Goal: Information Seeking & Learning: Check status

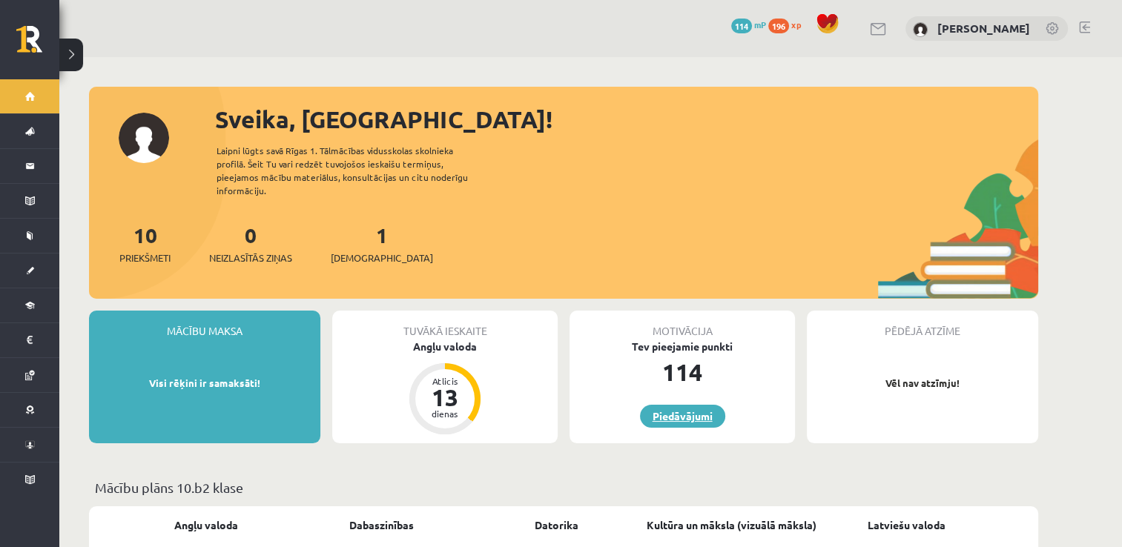
click at [680, 405] on link "Piedāvājumi" at bounding box center [682, 416] width 85 height 23
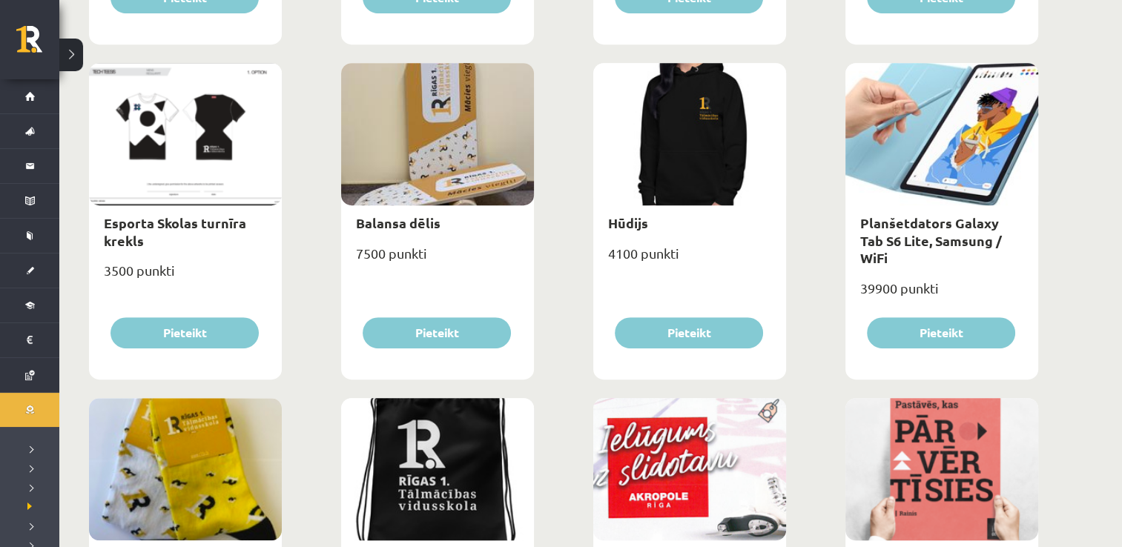
scroll to position [810, 0]
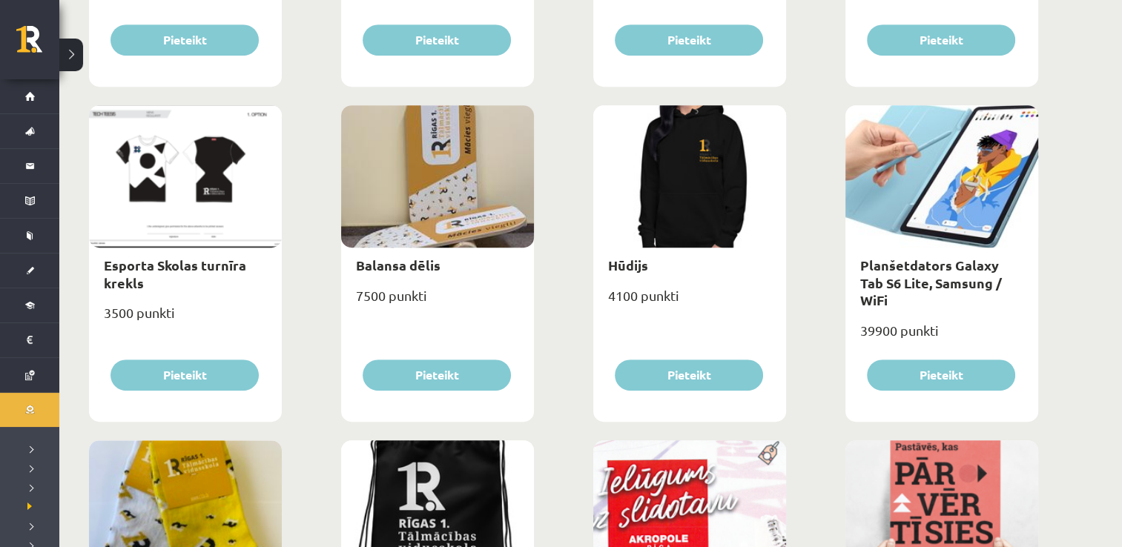
drag, startPoint x: 1121, startPoint y: 246, endPoint x: 1116, endPoint y: 207, distance: 39.6
click at [1116, 207] on div "**********" at bounding box center [590, 357] width 1063 height 2221
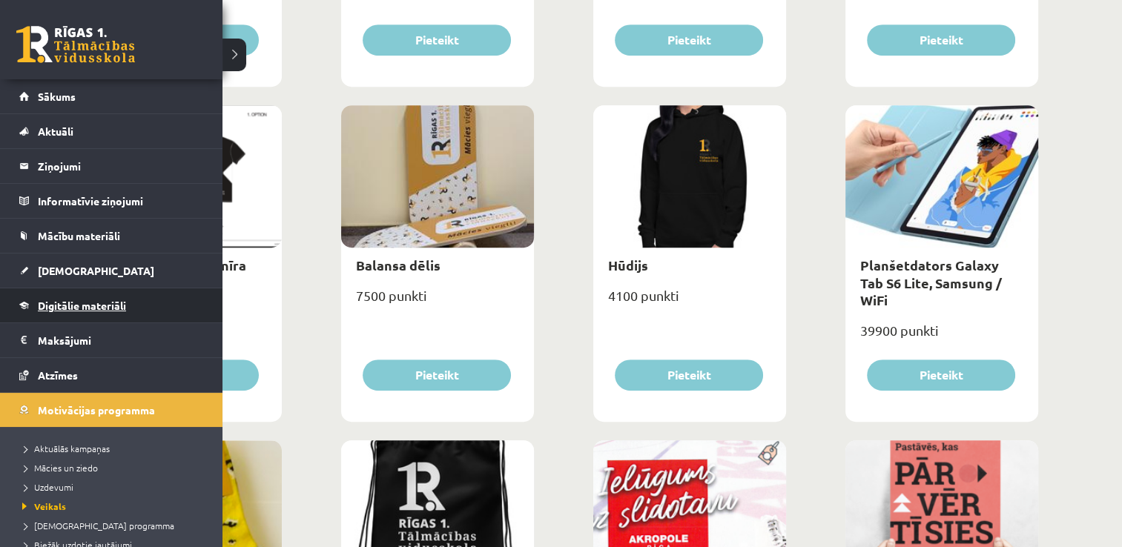
click at [86, 297] on link "Digitālie materiāli" at bounding box center [111, 306] width 185 height 34
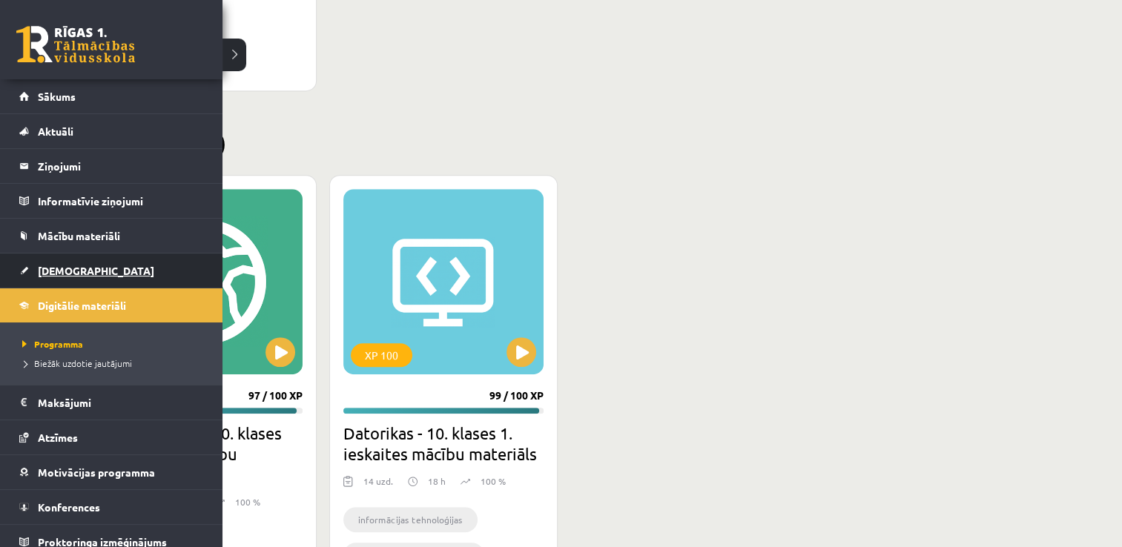
click at [31, 276] on link "[DEMOGRAPHIC_DATA]" at bounding box center [111, 271] width 185 height 34
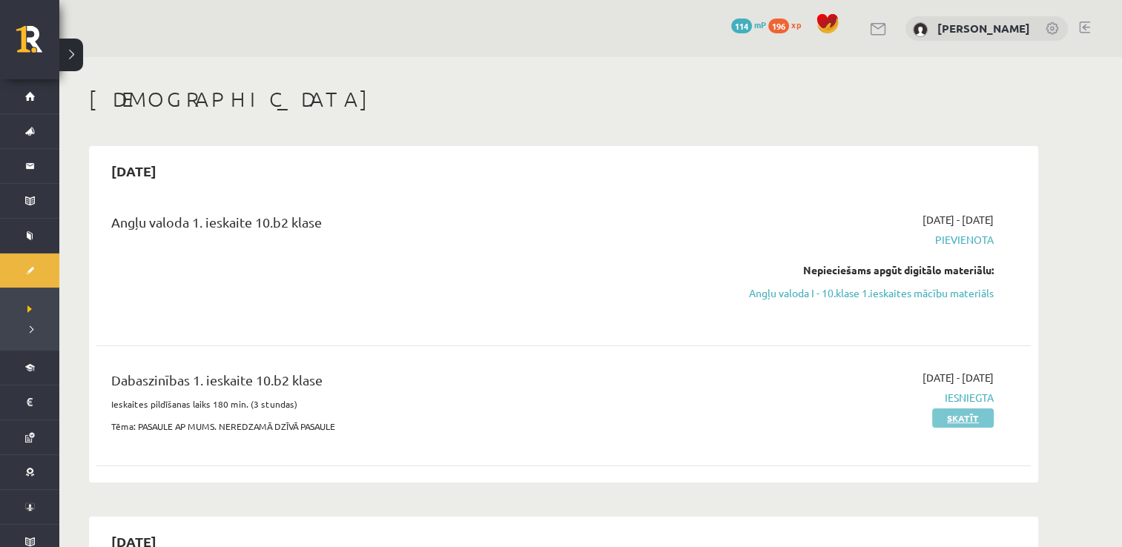
click at [968, 420] on link "Skatīt" at bounding box center [963, 418] width 62 height 19
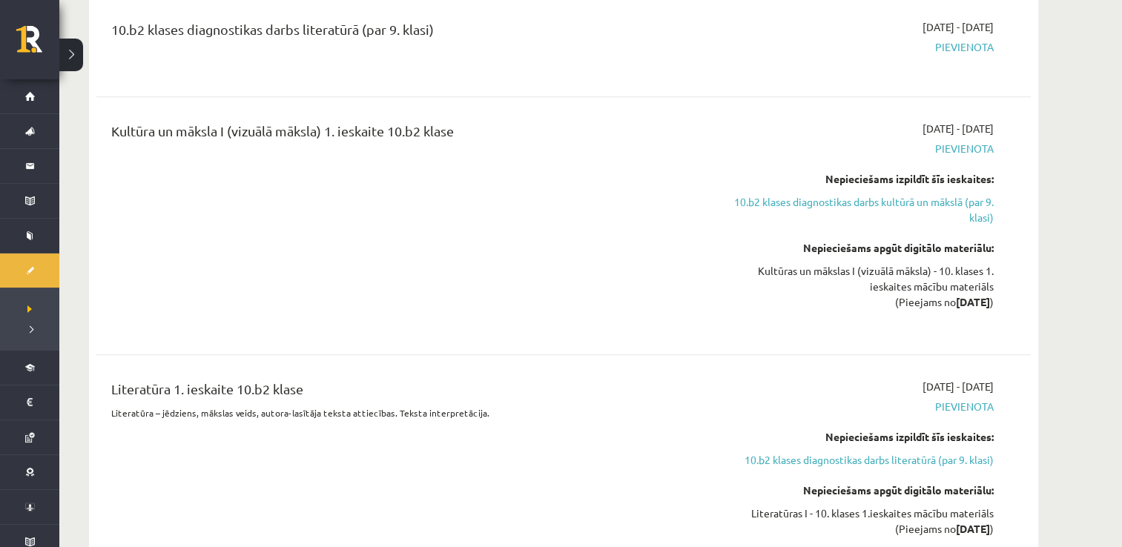
scroll to position [692, 0]
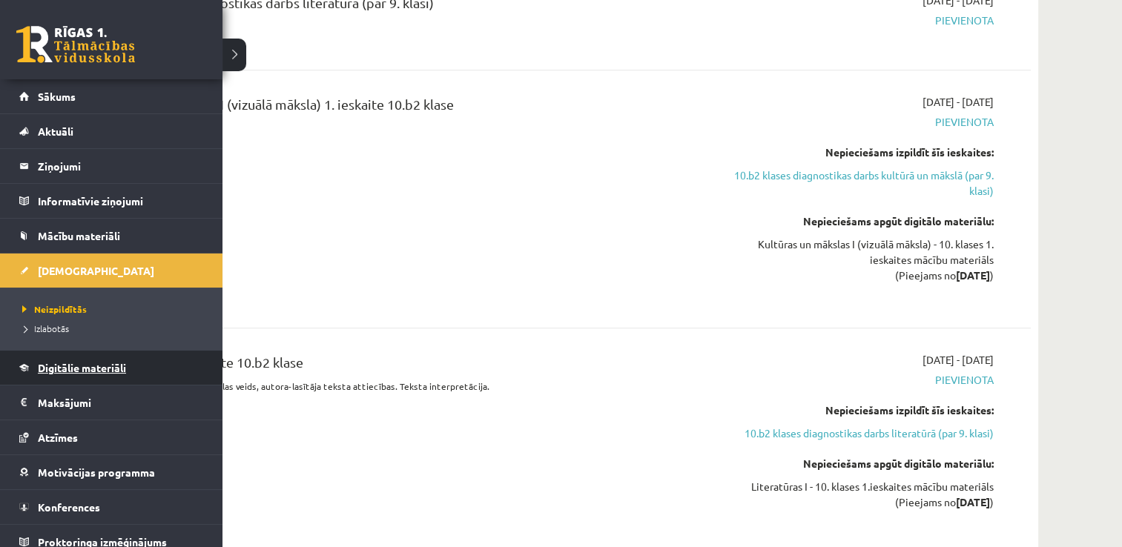
click at [20, 371] on link "Digitālie materiāli" at bounding box center [111, 368] width 185 height 34
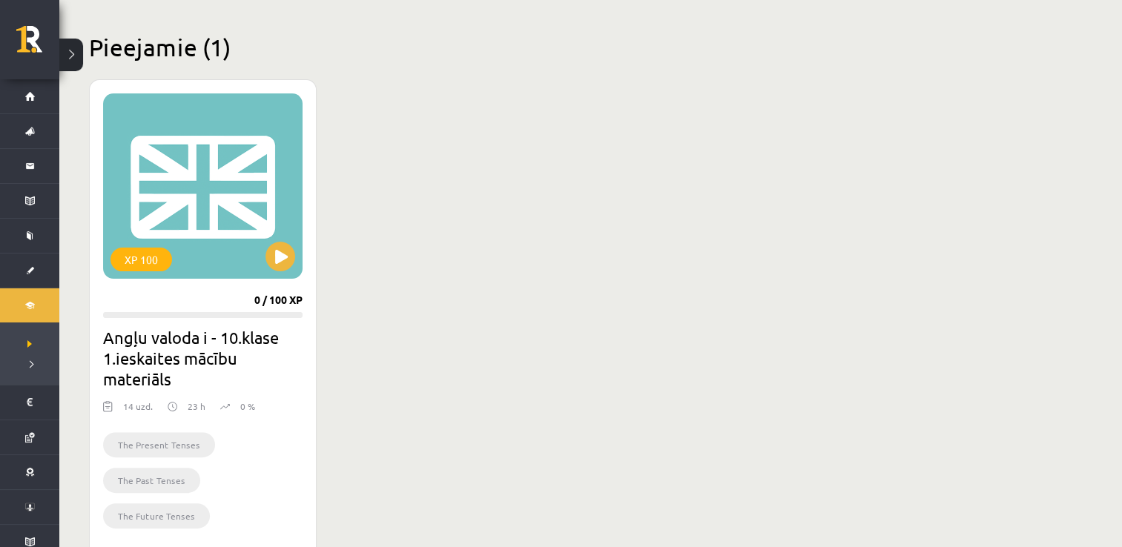
scroll to position [336, 0]
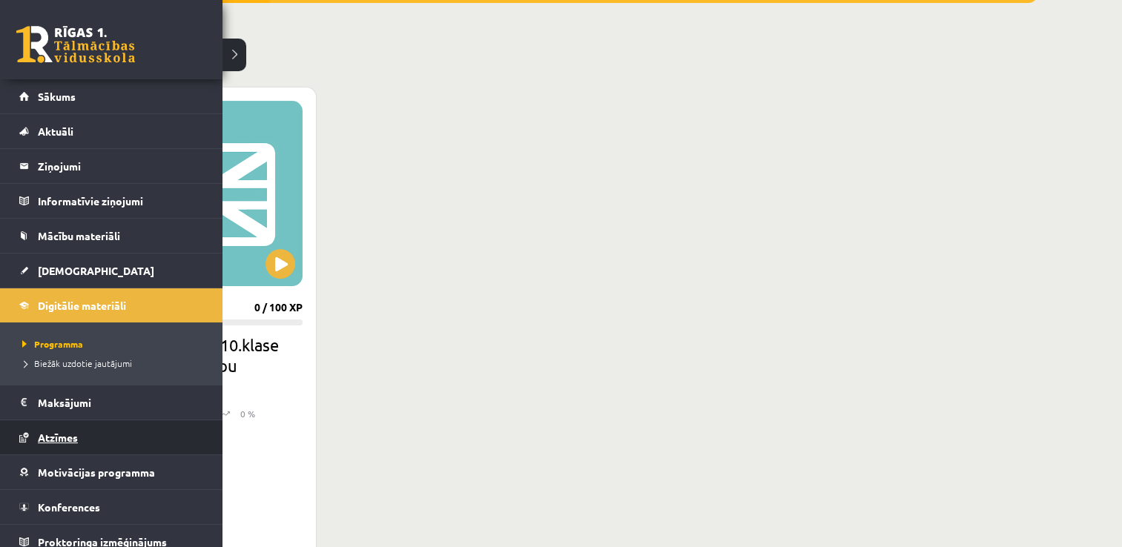
click at [121, 442] on link "Atzīmes" at bounding box center [111, 438] width 185 height 34
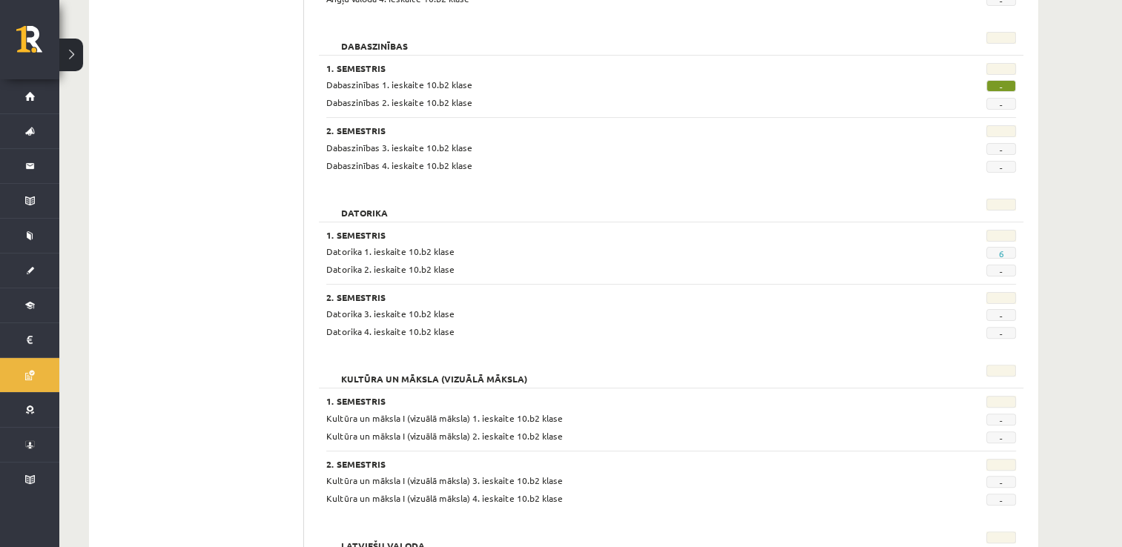
scroll to position [368, 0]
